Goal: Information Seeking & Learning: Find specific fact

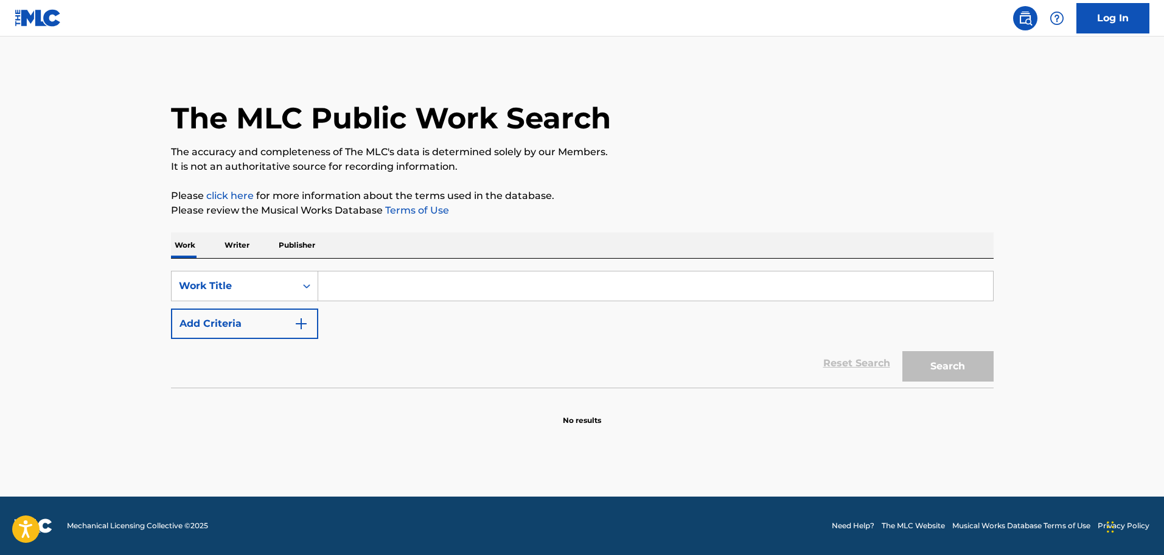
click at [355, 278] on input "Search Form" at bounding box center [655, 285] width 675 height 29
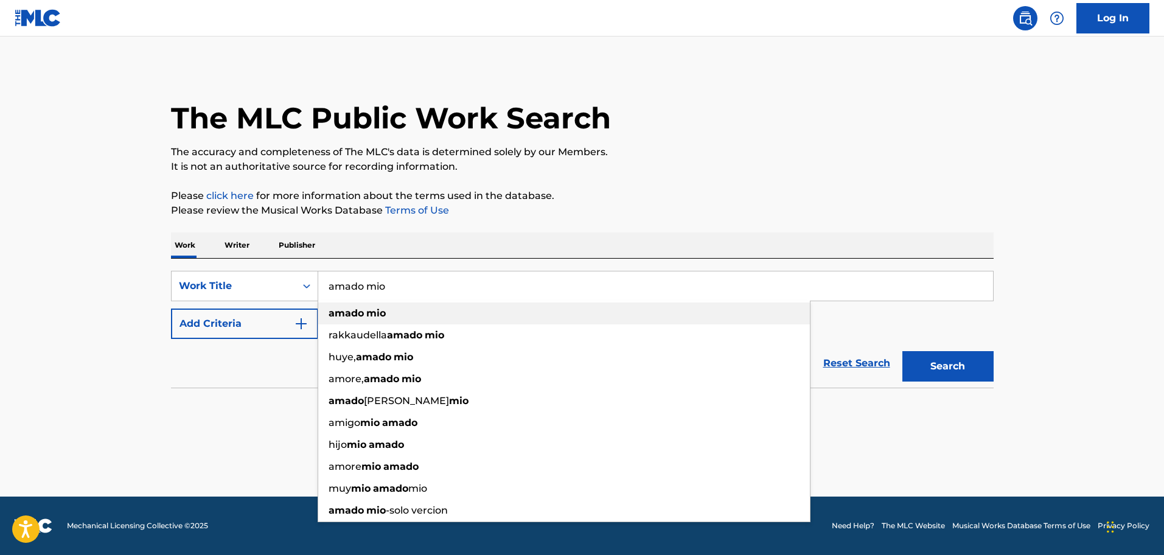
type input "amado mio"
click at [358, 312] on strong "amado" at bounding box center [346, 313] width 35 height 12
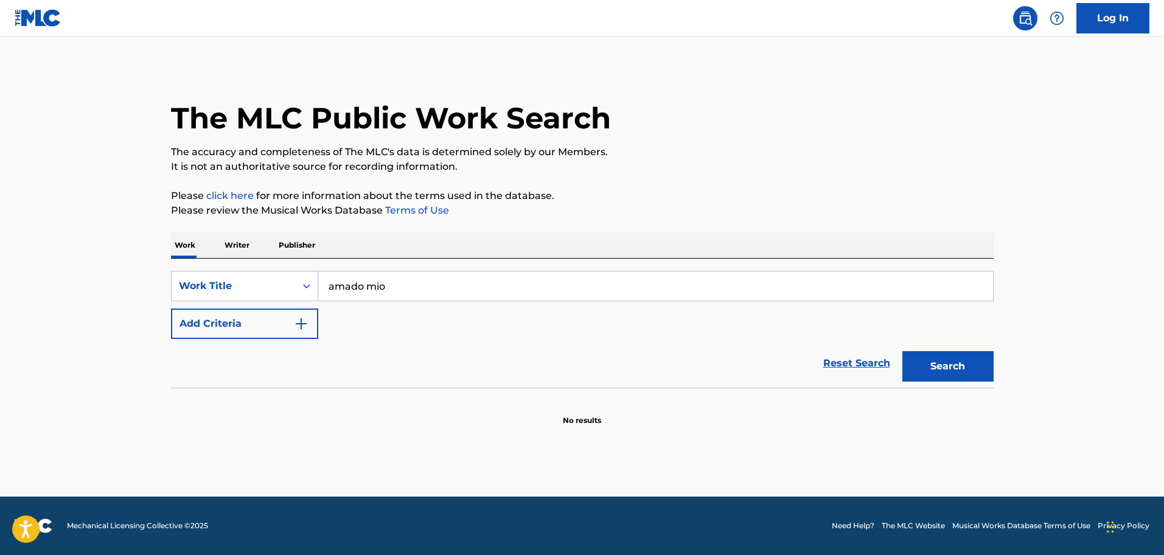
click at [304, 321] on img "Search Form" at bounding box center [301, 323] width 15 height 15
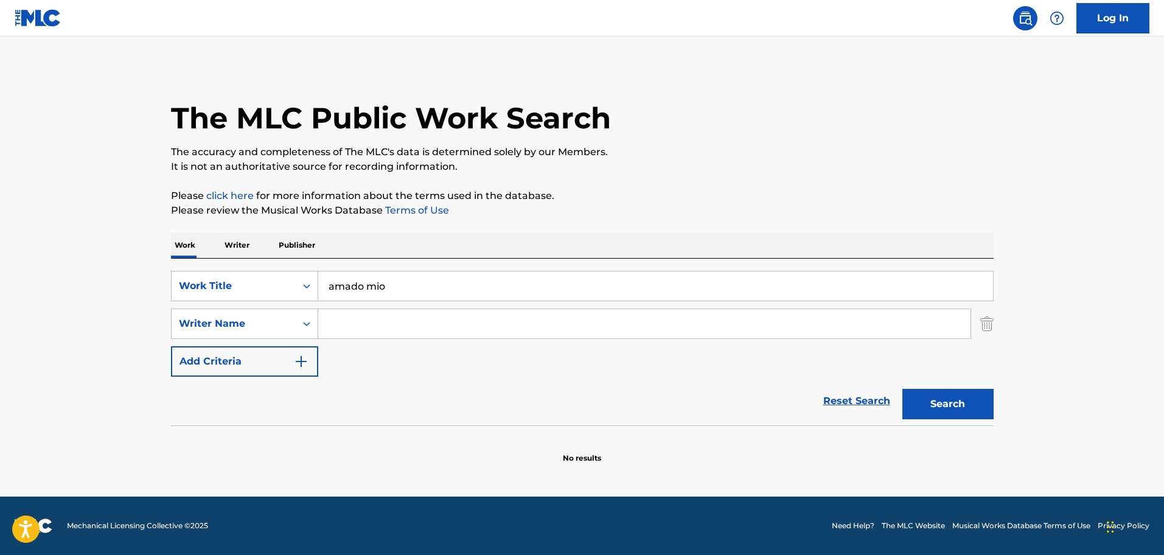
click at [333, 323] on input "Search Form" at bounding box center [644, 323] width 652 height 29
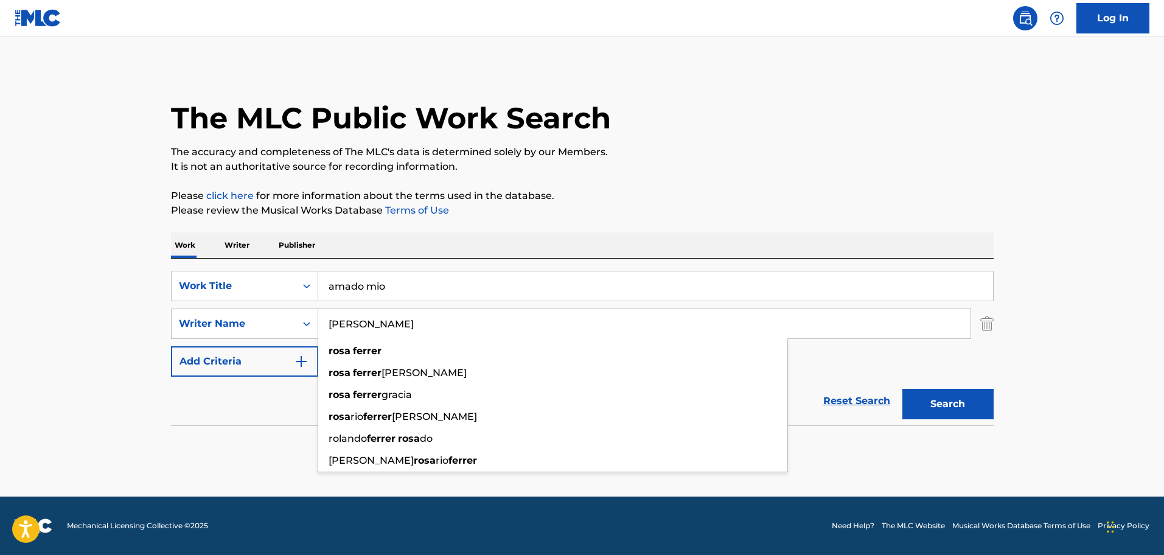
click at [347, 316] on input "[PERSON_NAME]" at bounding box center [644, 323] width 652 height 29
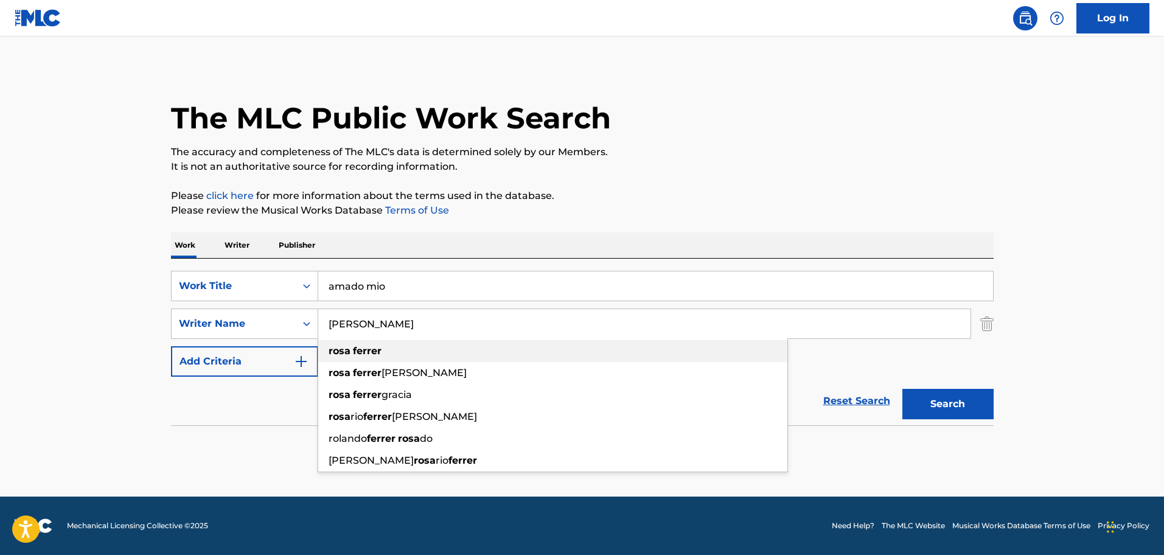
click at [369, 352] on strong "ferrer" at bounding box center [367, 351] width 29 height 12
type input "[PERSON_NAME]"
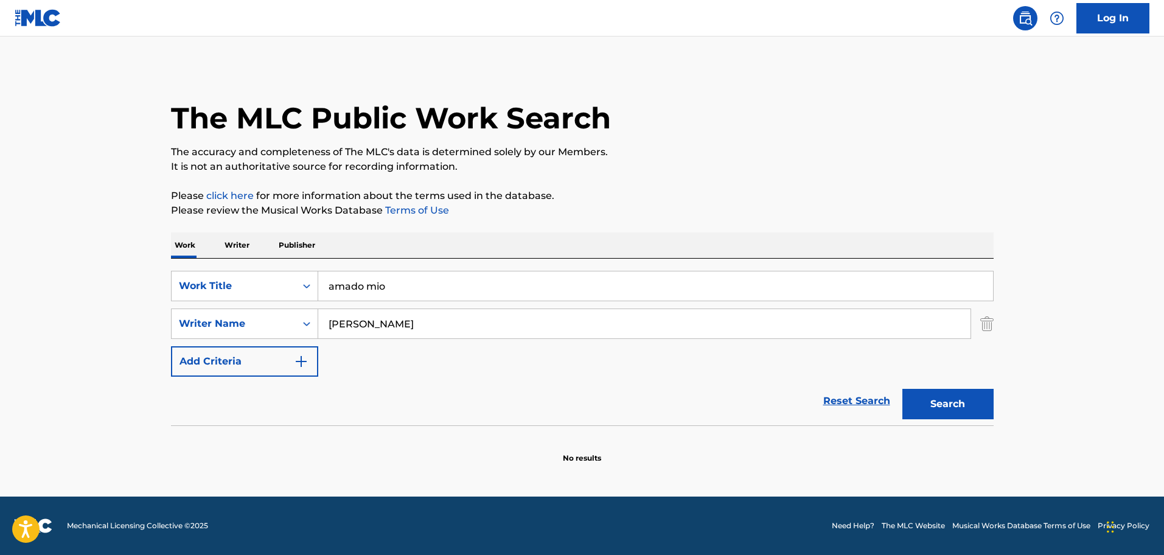
click at [942, 410] on button "Search" at bounding box center [948, 404] width 91 height 30
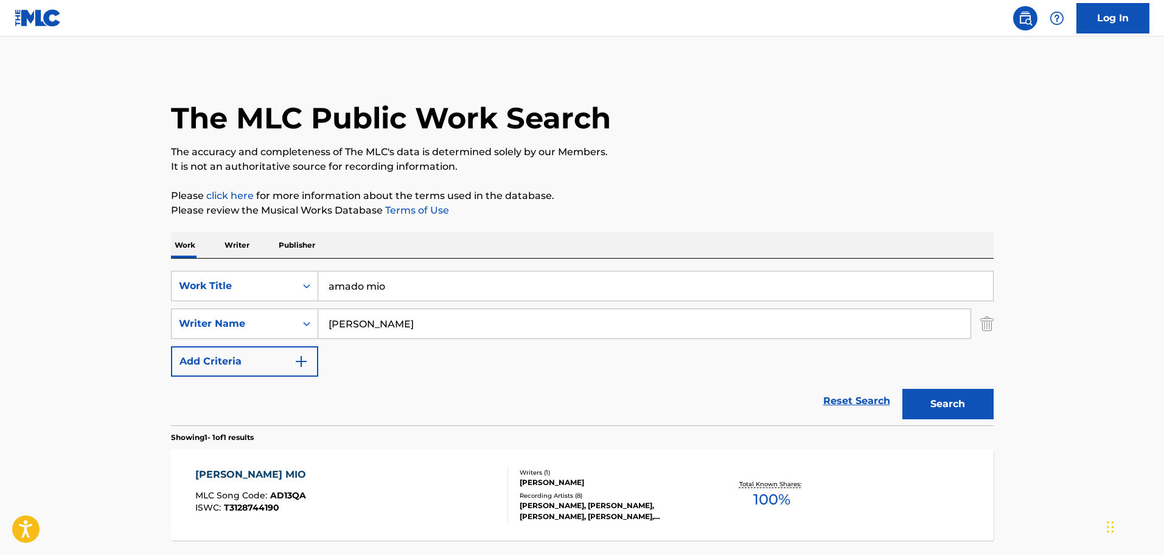
click at [250, 470] on div "[PERSON_NAME] MIO" at bounding box center [253, 474] width 117 height 15
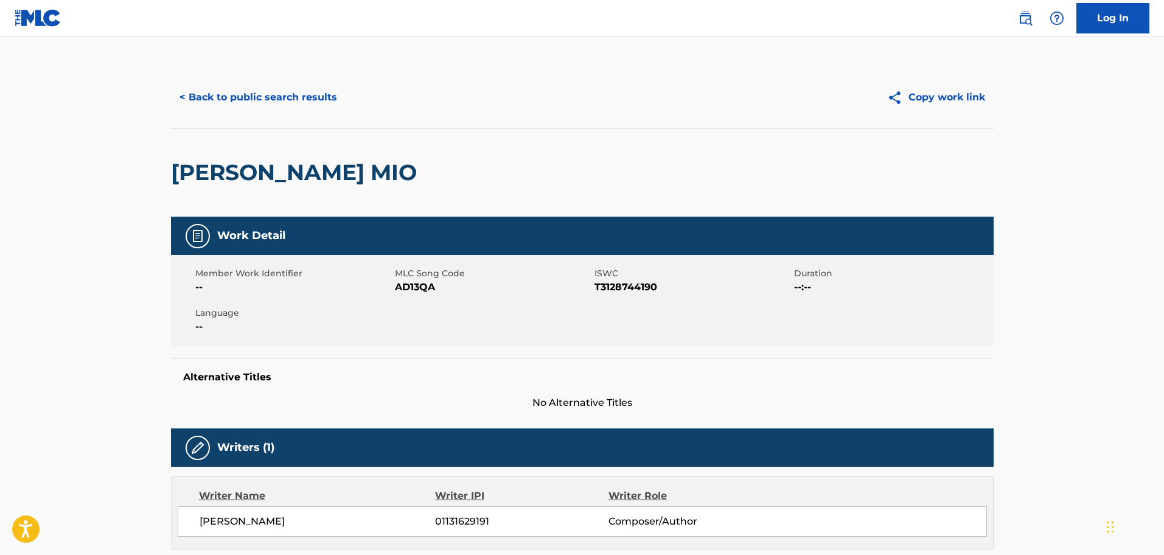
click at [287, 94] on button "< Back to public search results" at bounding box center [258, 97] width 175 height 30
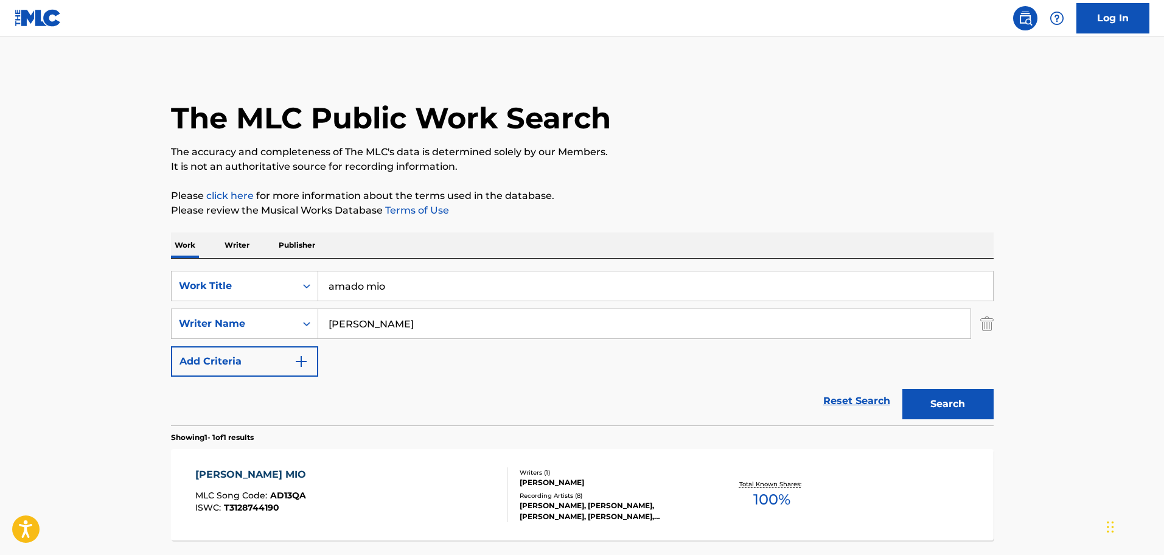
click at [394, 327] on input "[PERSON_NAME]" at bounding box center [644, 323] width 652 height 29
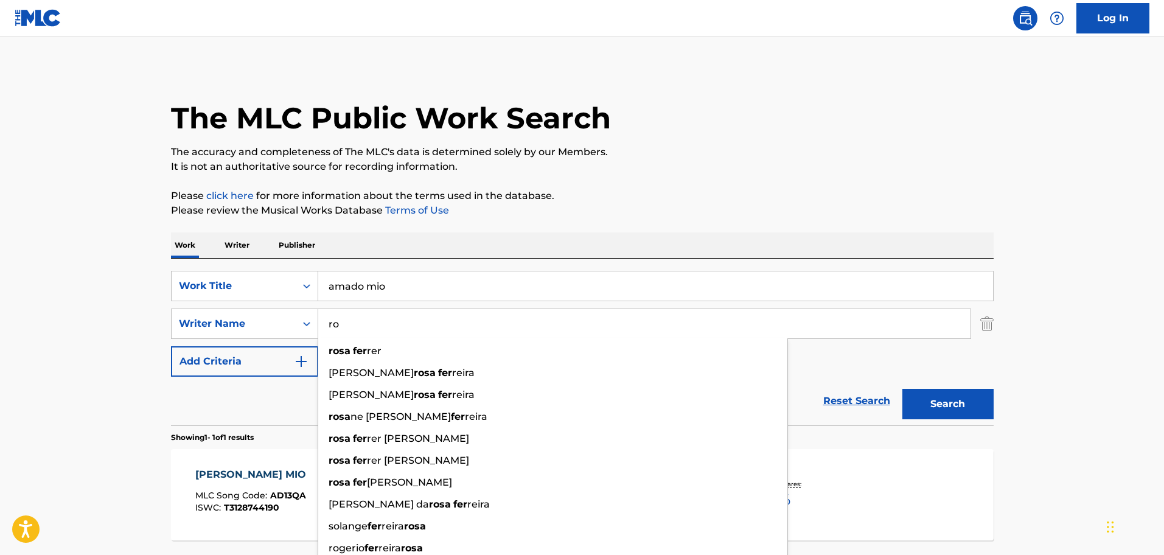
type input "r"
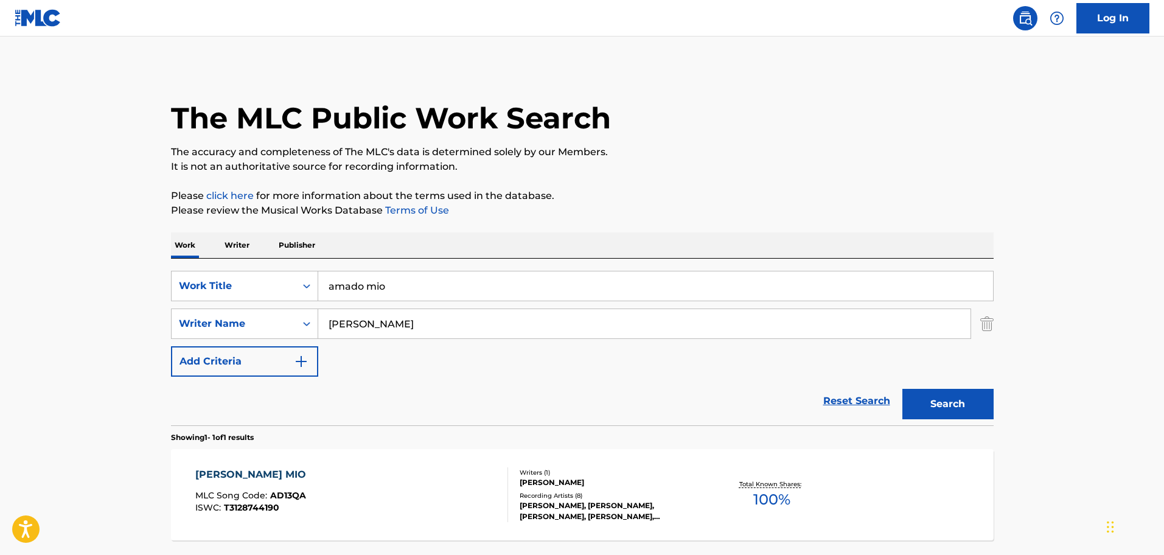
type input "[PERSON_NAME]"
click at [417, 289] on input "amado mio" at bounding box center [655, 285] width 675 height 29
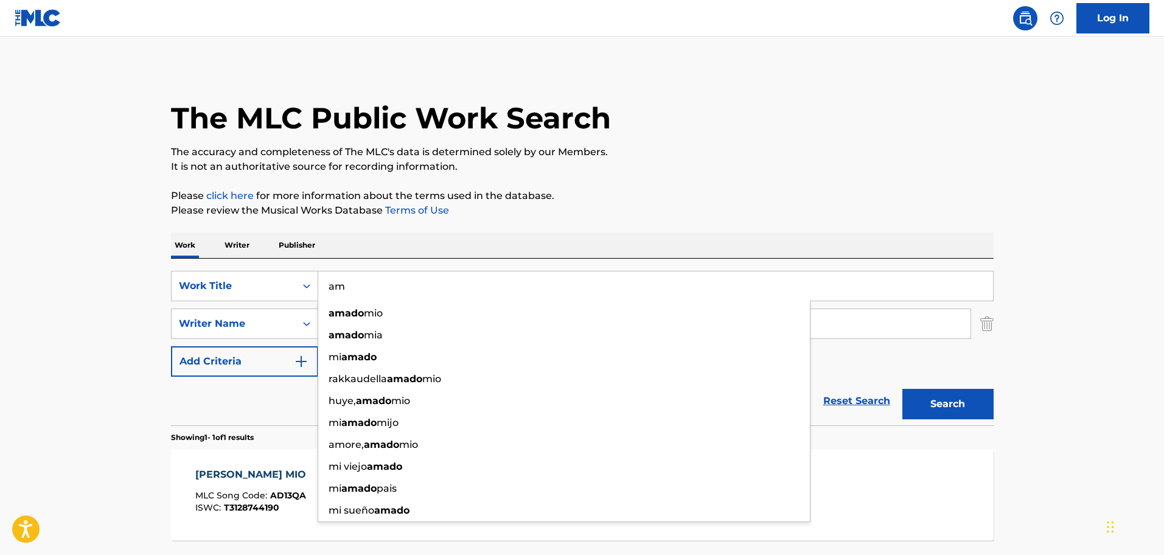
type input "a"
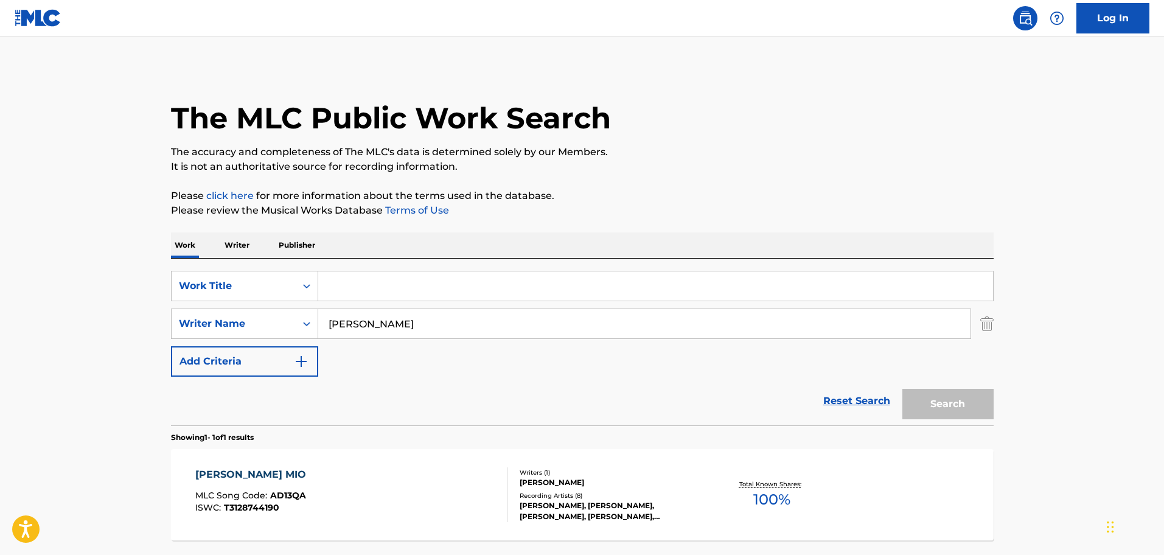
click at [335, 285] on input "Search Form" at bounding box center [655, 285] width 675 height 29
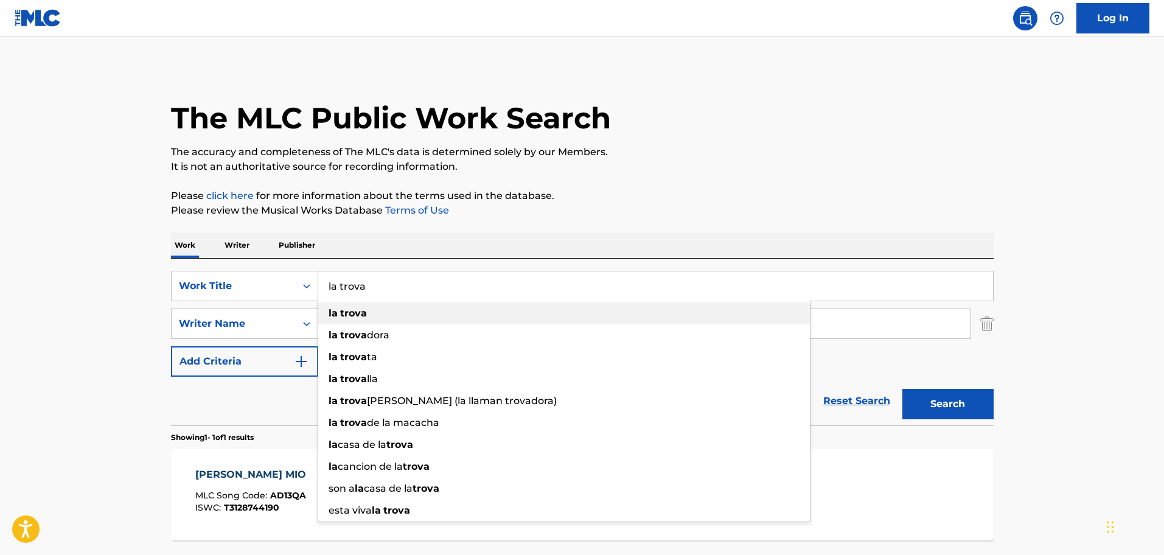
click at [340, 310] on span "Search Form" at bounding box center [339, 313] width 2 height 12
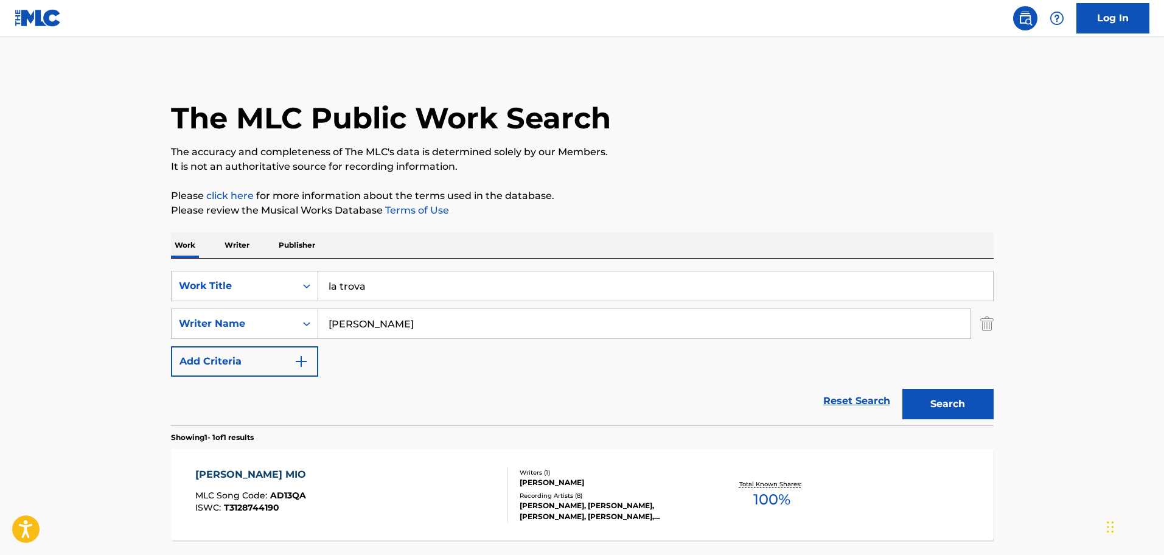
click at [917, 396] on button "Search" at bounding box center [948, 404] width 91 height 30
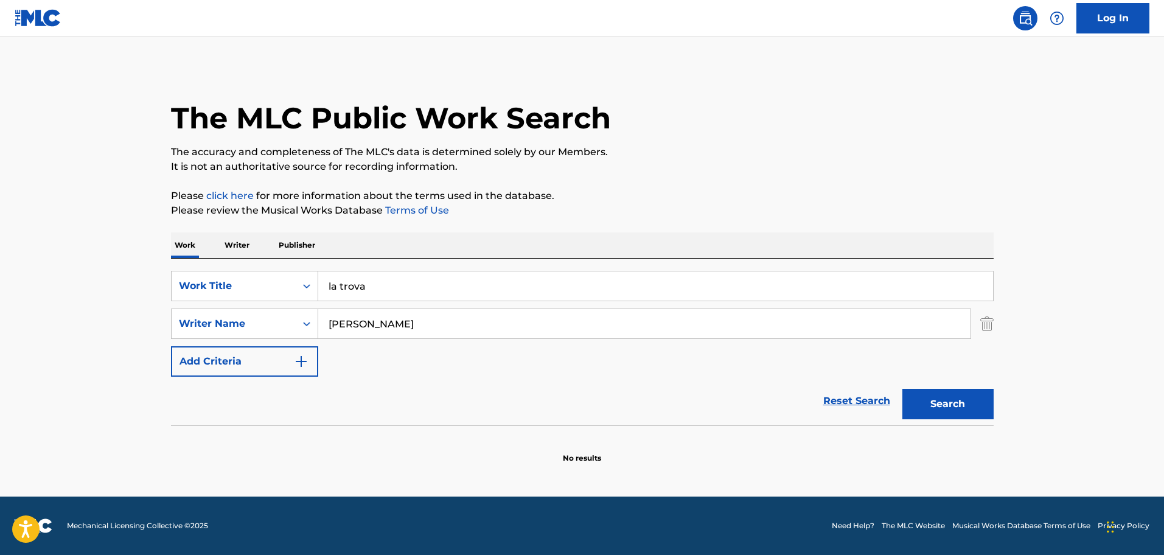
click at [380, 288] on input "la trova" at bounding box center [655, 285] width 675 height 29
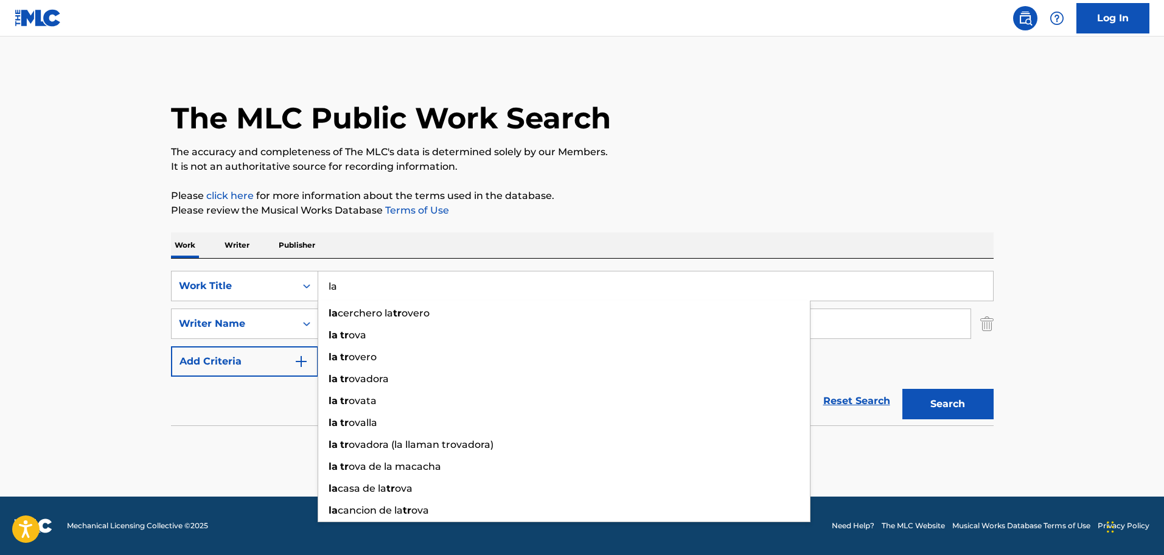
type input "l"
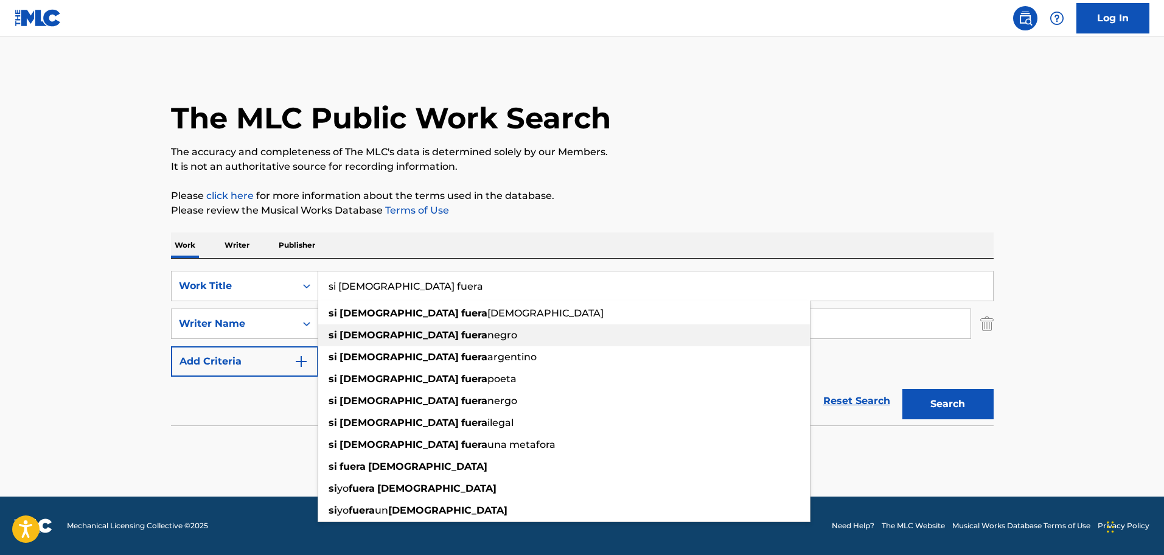
click at [487, 330] on span "negro" at bounding box center [502, 335] width 30 height 12
type input "si [DEMOGRAPHIC_DATA] fuera negro"
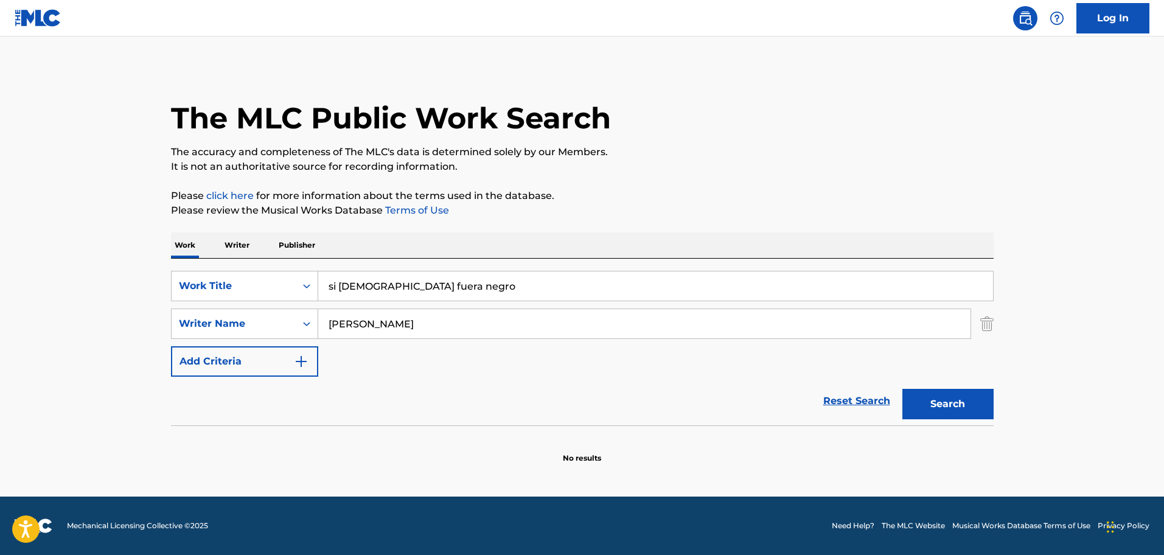
click at [406, 329] on input "[PERSON_NAME]" at bounding box center [644, 323] width 652 height 29
type input "p"
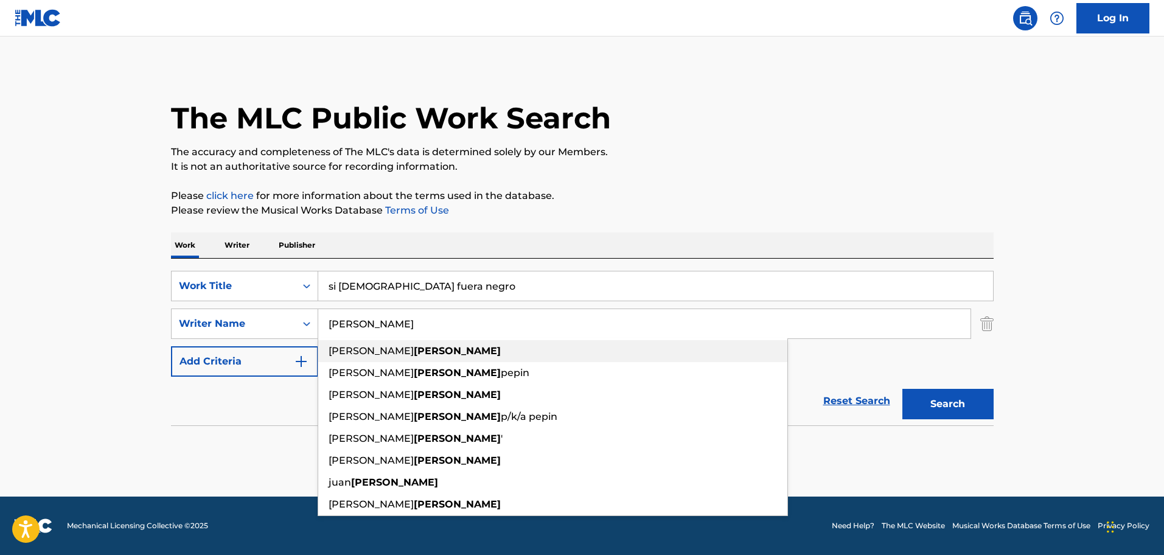
click at [355, 352] on span "[PERSON_NAME]" at bounding box center [371, 351] width 85 height 12
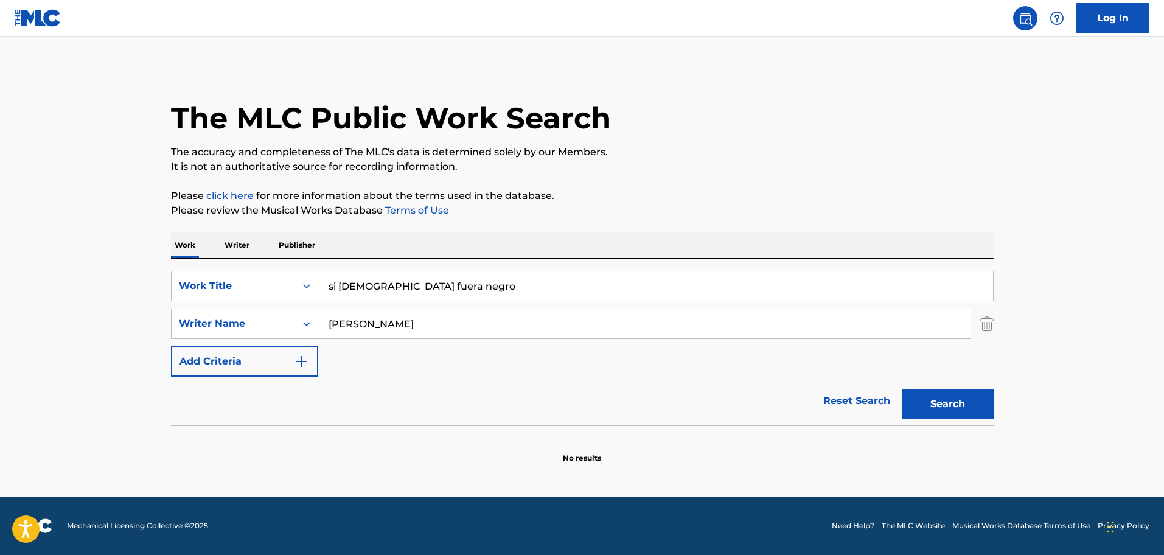
type input "[PERSON_NAME]"
click at [951, 405] on button "Search" at bounding box center [948, 404] width 91 height 30
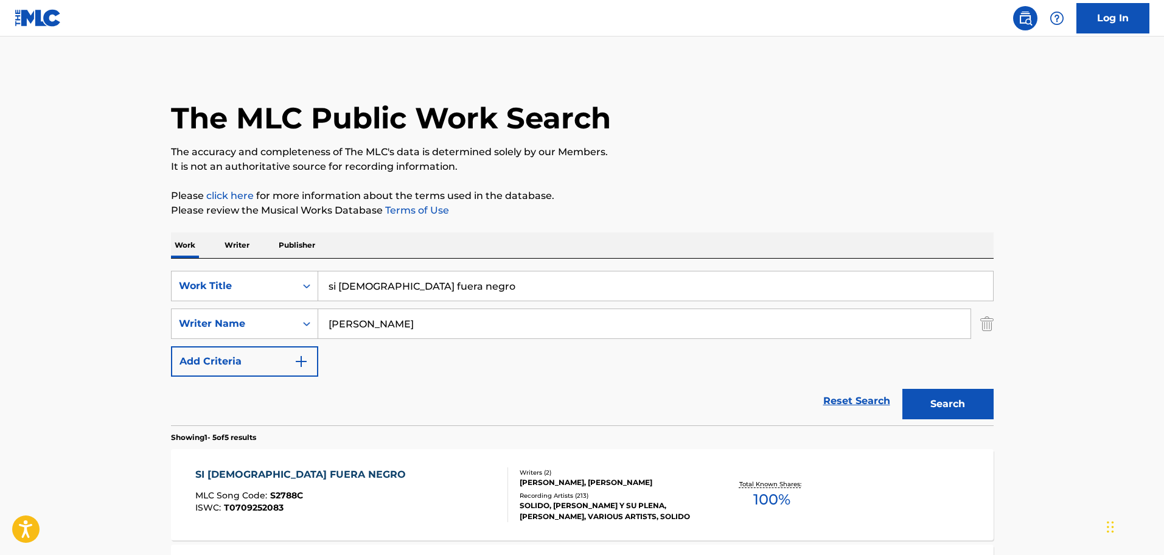
click at [285, 472] on div "SI [DEMOGRAPHIC_DATA] FUERA NEGRO" at bounding box center [303, 474] width 217 height 15
